Goal: Information Seeking & Learning: Learn about a topic

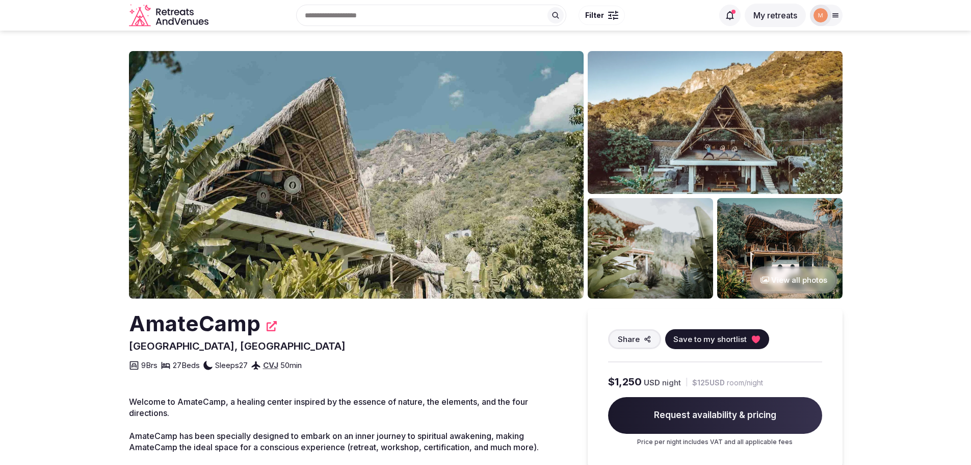
click at [687, 126] on img at bounding box center [715, 122] width 255 height 143
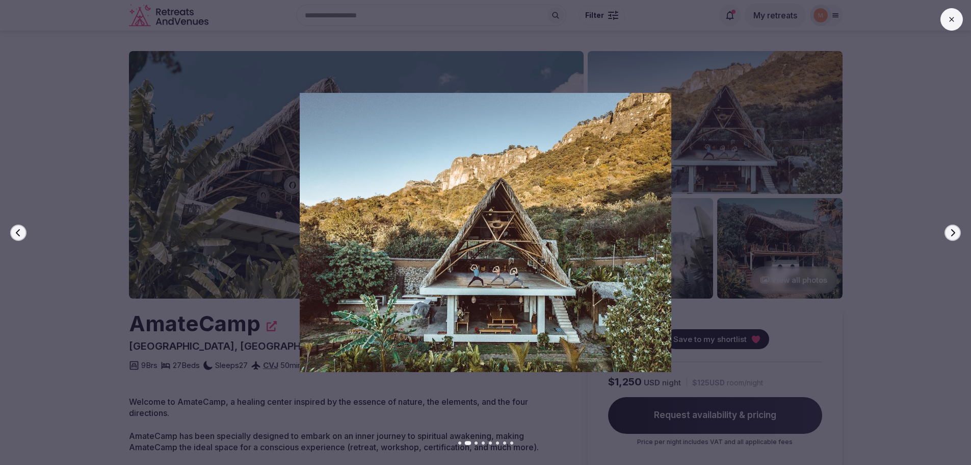
click at [955, 233] on icon "button" at bounding box center [953, 232] width 8 height 8
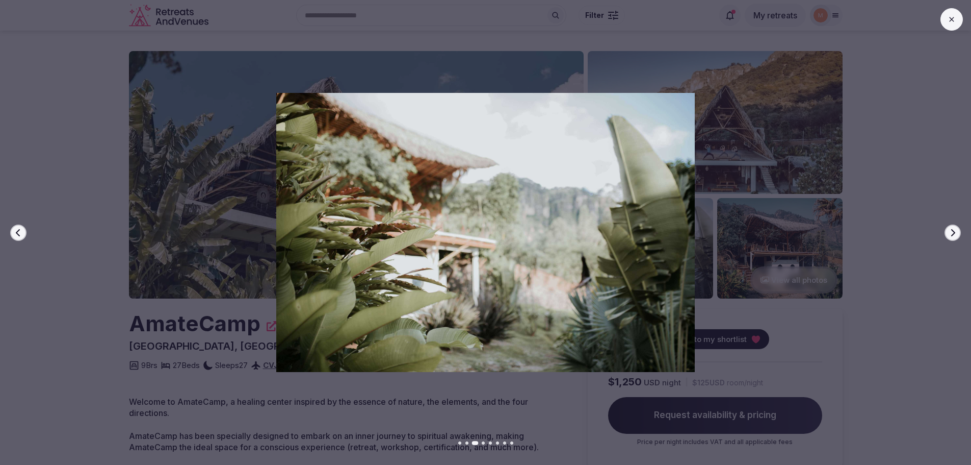
click at [955, 233] on icon "button" at bounding box center [953, 232] width 8 height 8
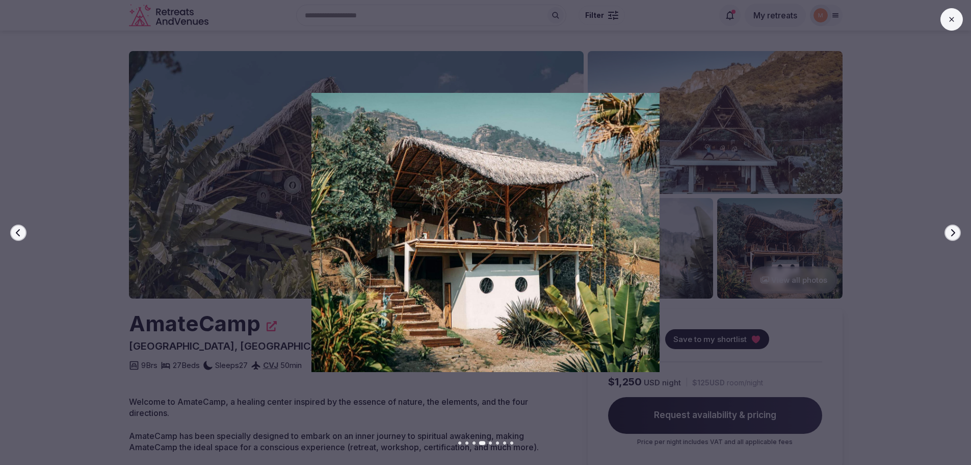
click at [955, 233] on icon "button" at bounding box center [953, 232] width 8 height 8
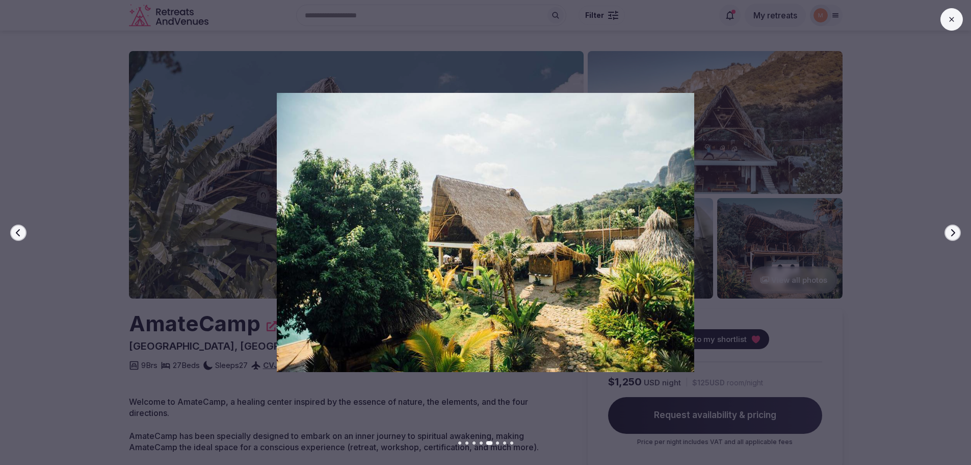
click at [955, 233] on icon "button" at bounding box center [953, 232] width 8 height 8
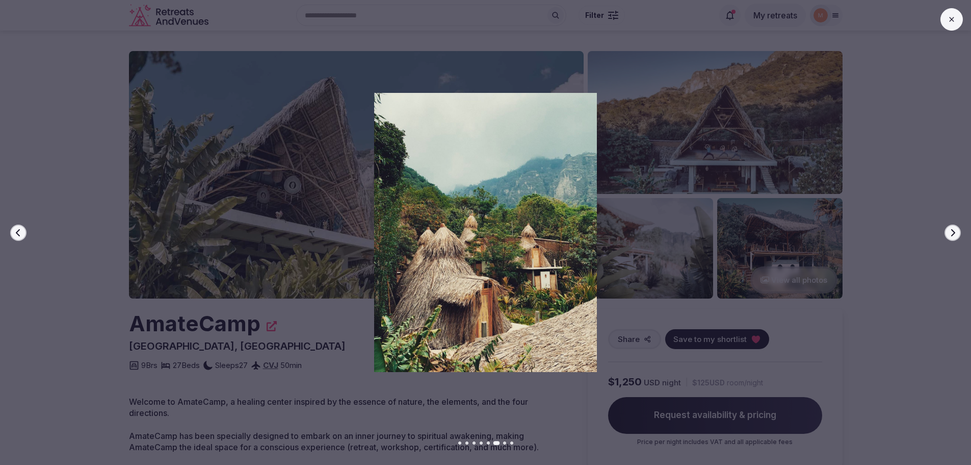
click at [955, 233] on icon "button" at bounding box center [953, 232] width 8 height 8
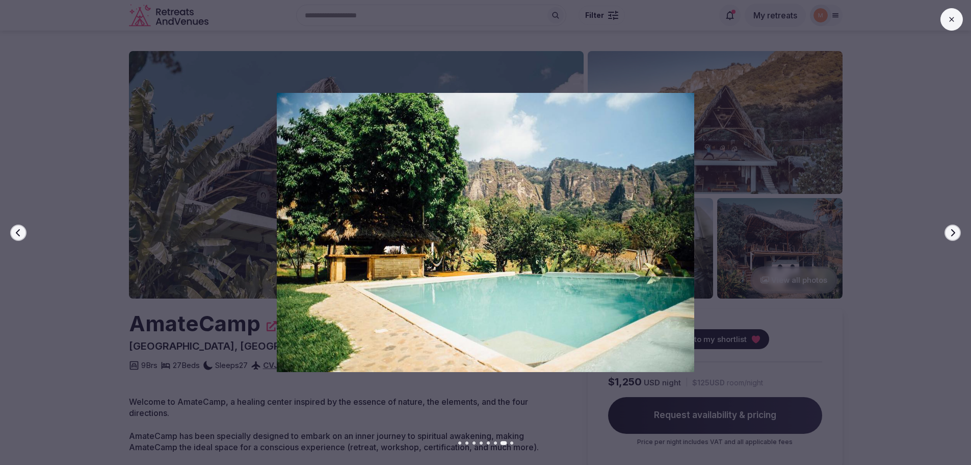
click at [955, 233] on icon "button" at bounding box center [953, 232] width 8 height 8
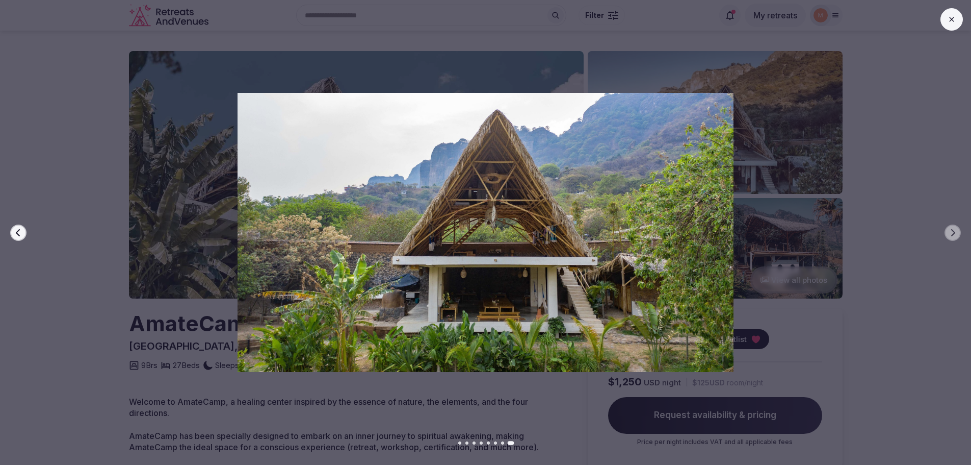
click at [941, 21] on button at bounding box center [952, 19] width 22 height 22
